Goal: Navigation & Orientation: Find specific page/section

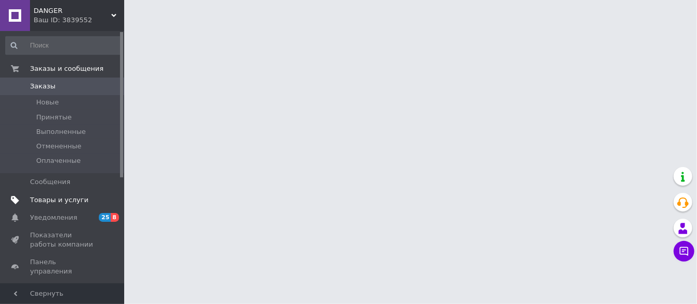
click at [77, 201] on span "Товары и услуги" at bounding box center [59, 200] width 59 height 9
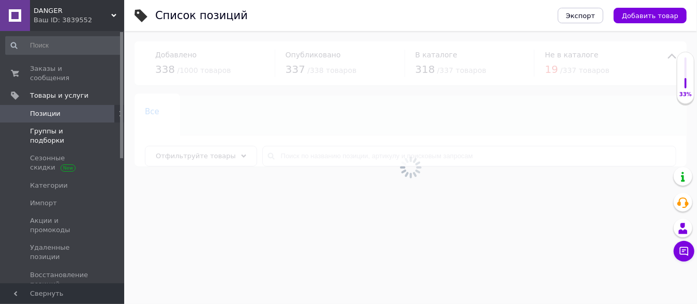
click at [69, 127] on span "Группы и подборки" at bounding box center [63, 136] width 66 height 19
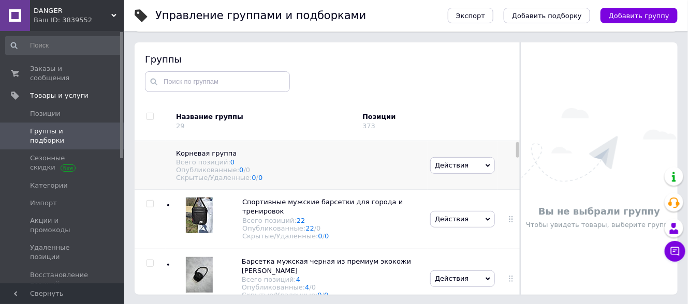
scroll to position [59, 0]
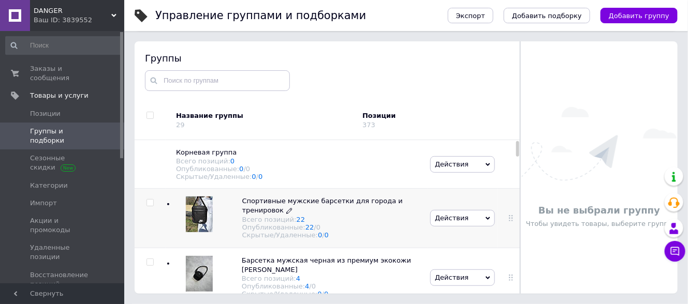
click at [275, 211] on span "Спортивные мужские барсетки для города и тренировок" at bounding box center [322, 205] width 160 height 17
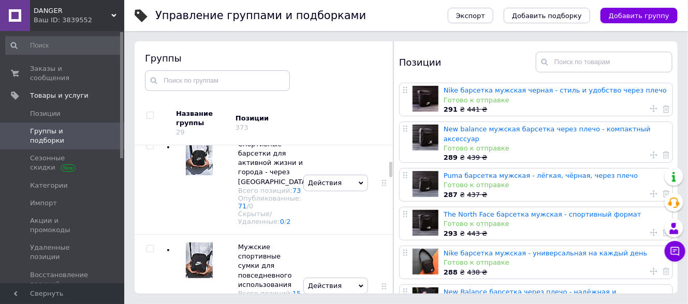
scroll to position [327, 0]
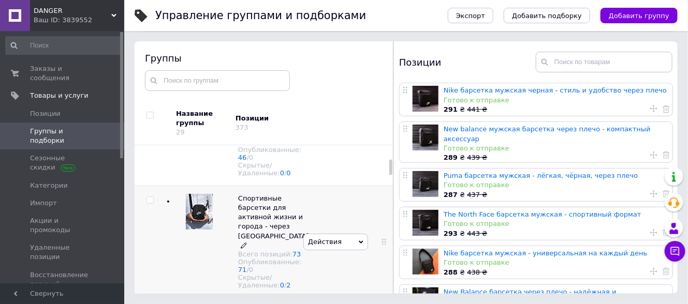
click at [261, 240] on span "Спортивные барсетки для активной жизни и города - через [GEOGRAPHIC_DATA]" at bounding box center [273, 218] width 71 height 46
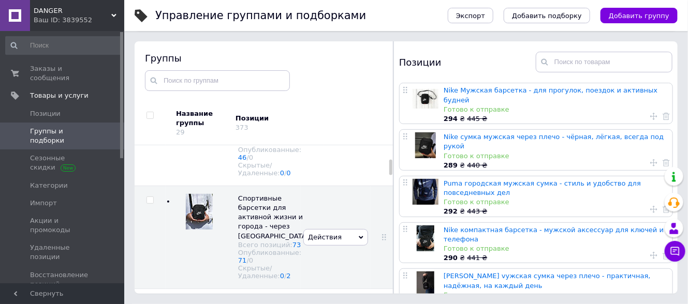
scroll to position [109, 0]
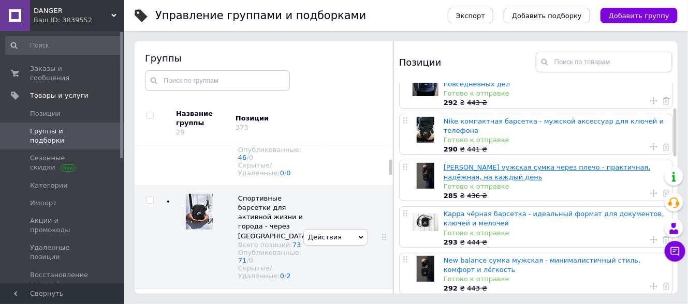
click at [515, 164] on link "[PERSON_NAME] vужская сумка через плечо - практичная, надёжная, на каждый день" at bounding box center [547, 172] width 207 height 17
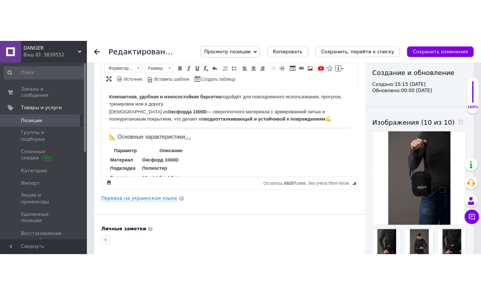
scroll to position [163, 0]
